Goal: Find specific page/section

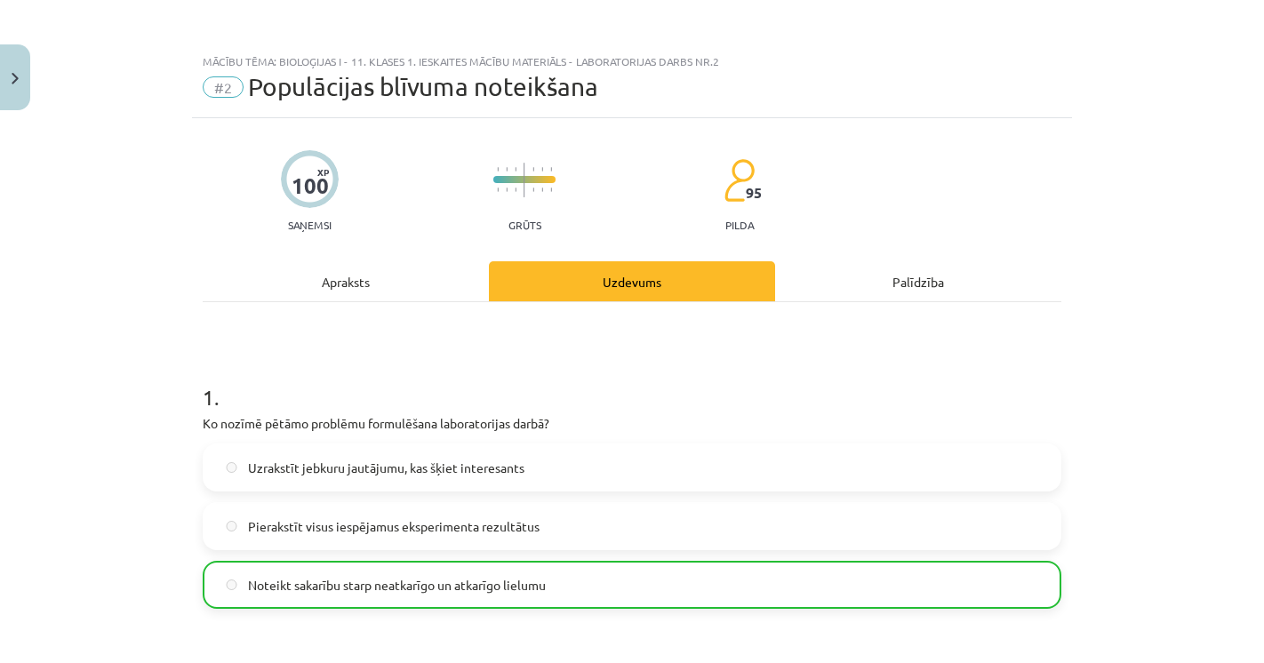
scroll to position [296, 0]
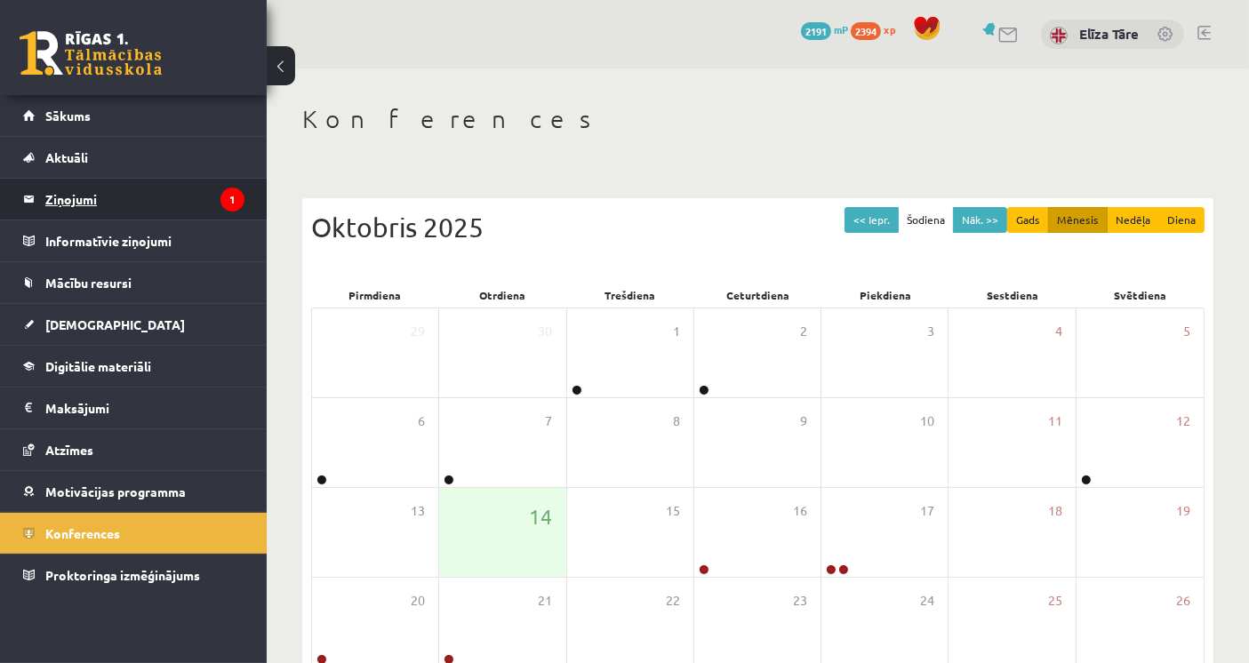
drag, startPoint x: 0, startPoint y: 0, endPoint x: 198, endPoint y: 200, distance: 281.7
click at [198, 200] on legend "Ziņojumi 1" at bounding box center [144, 199] width 199 height 41
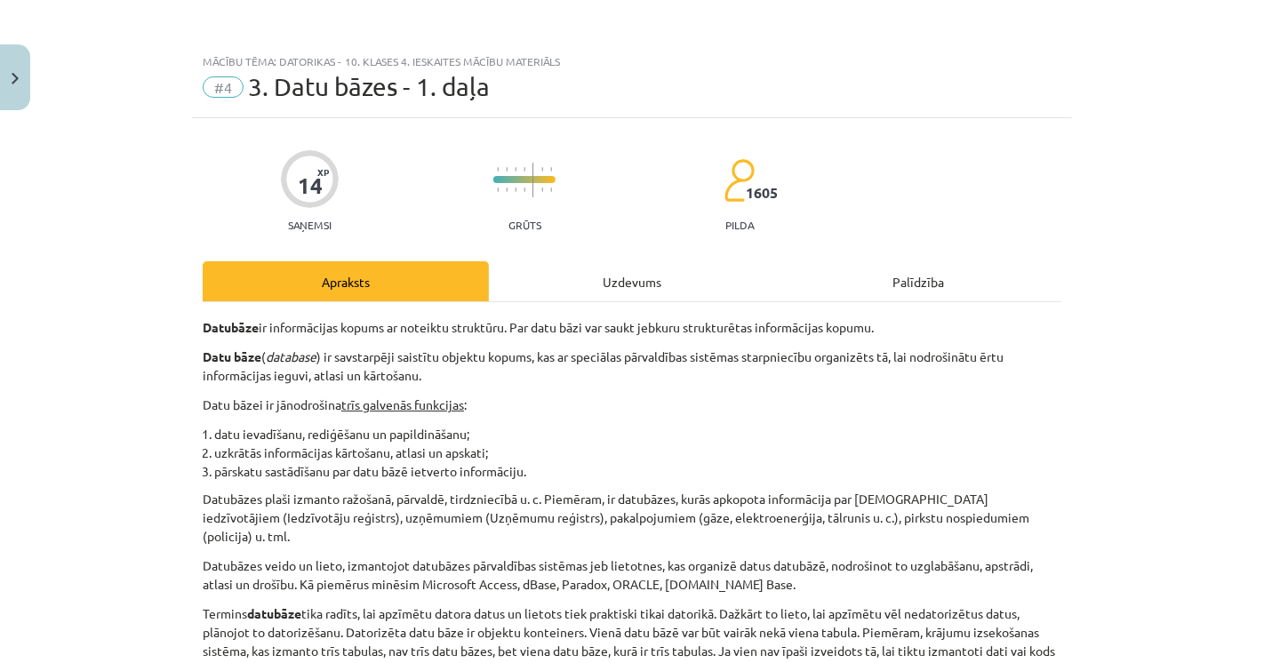
scroll to position [790, 0]
